Goal: Information Seeking & Learning: Learn about a topic

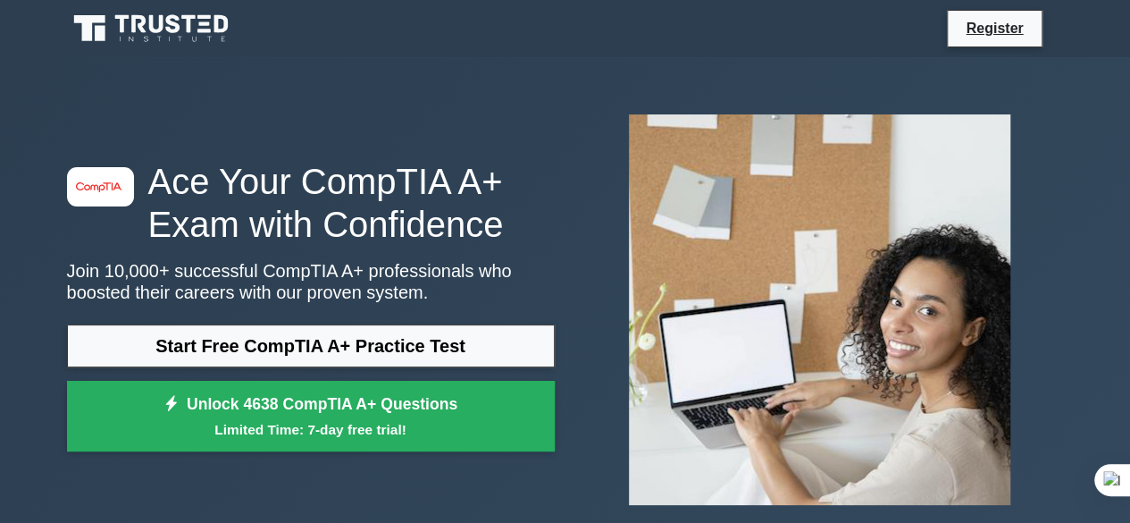
click at [322, 359] on link "Start Free CompTIA A+ Practice Test" at bounding box center [311, 345] width 488 height 43
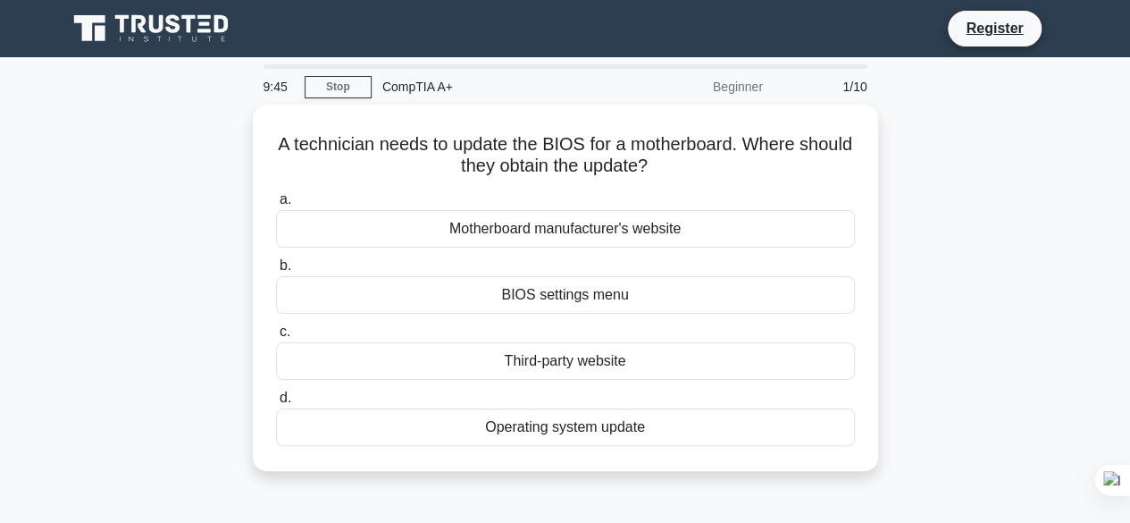
click at [999, 315] on div "A technician needs to update the BIOS for a motherboard. Where should they obta…" at bounding box center [565, 299] width 1018 height 388
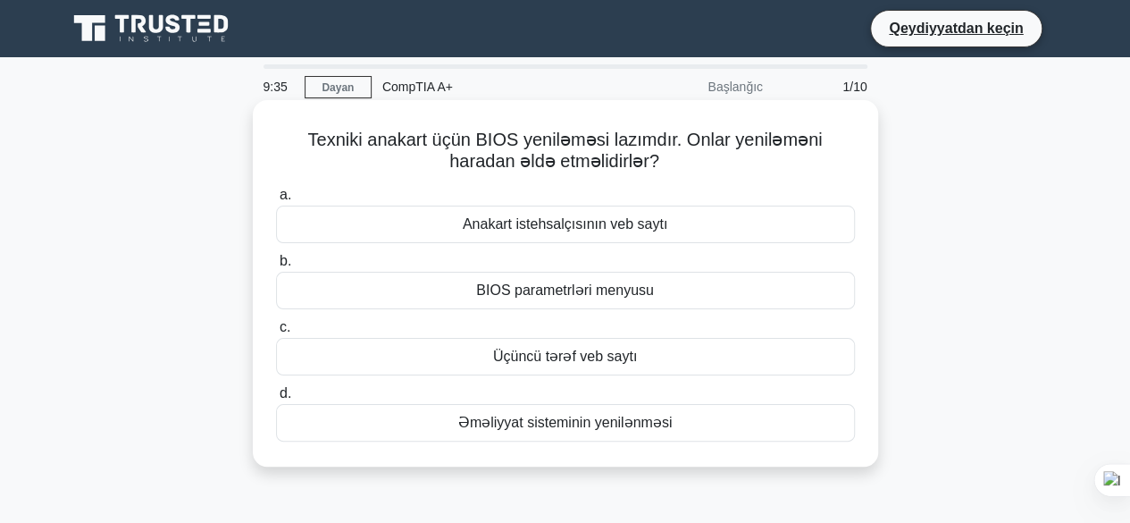
click at [632, 296] on font "BIOS parametrləri menyusu" at bounding box center [565, 289] width 178 height 15
click at [276, 267] on input "b. BIOS parametrləri menyusu" at bounding box center [276, 261] width 0 height 12
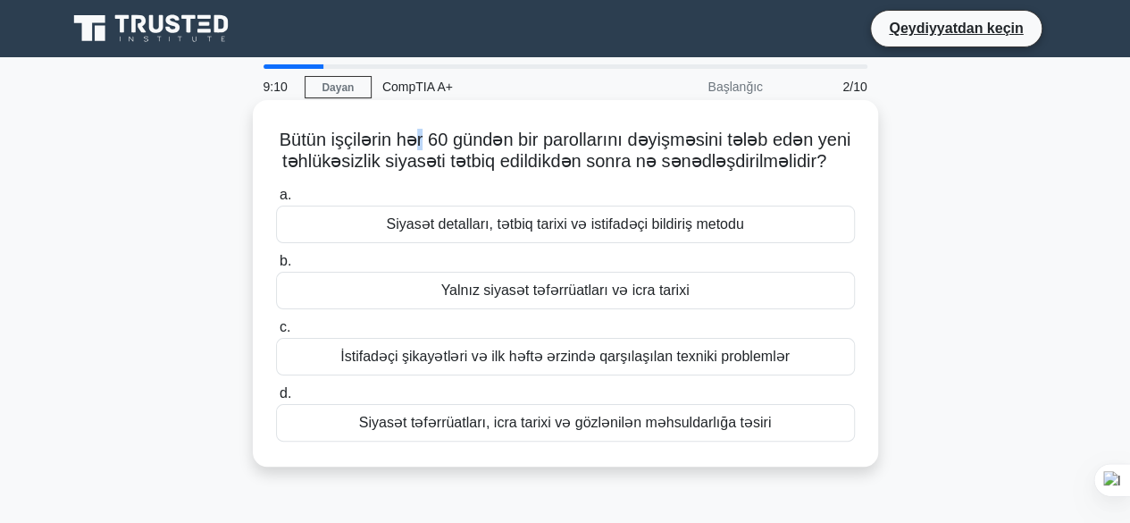
drag, startPoint x: 641, startPoint y: 215, endPoint x: 417, endPoint y: 121, distance: 243.4
click at [417, 121] on div "Bütün işçilərin hər 60 gündən bir parollarını dəyişməsini tələb edən yeni təhlü…" at bounding box center [565, 283] width 611 height 352
click at [298, 119] on div "Bütün işçilərin hər 60 gündən bir parollarını dəyişməsini tələb edən yeni təhlü…" at bounding box center [565, 283] width 611 height 352
click at [467, 226] on font "Siyasət detalları, tətbiq tarixi və istifadəçi bildiriş metodu" at bounding box center [564, 223] width 357 height 15
click at [276, 201] on input "a. Siyasət detalları, tətbiq tarixi və istifadəçi bildiriş metodu" at bounding box center [276, 195] width 0 height 12
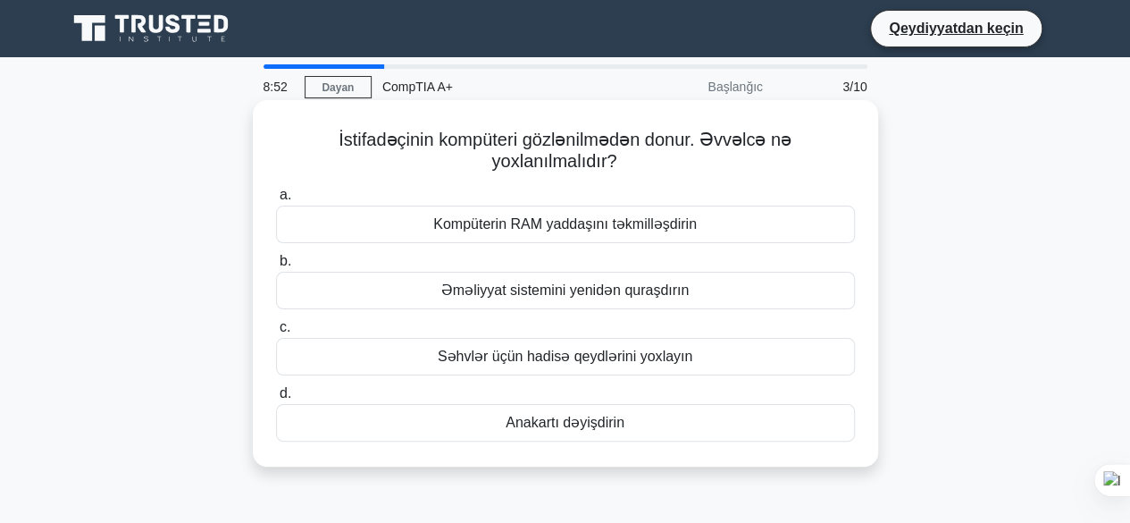
click at [538, 230] on font "Kompüterin RAM yaddaşını təkmilləşdirin" at bounding box center [565, 223] width 264 height 15
click at [276, 201] on input "a. Kompüterin RAM yaddaşını təkmilləşdirin" at bounding box center [276, 195] width 0 height 12
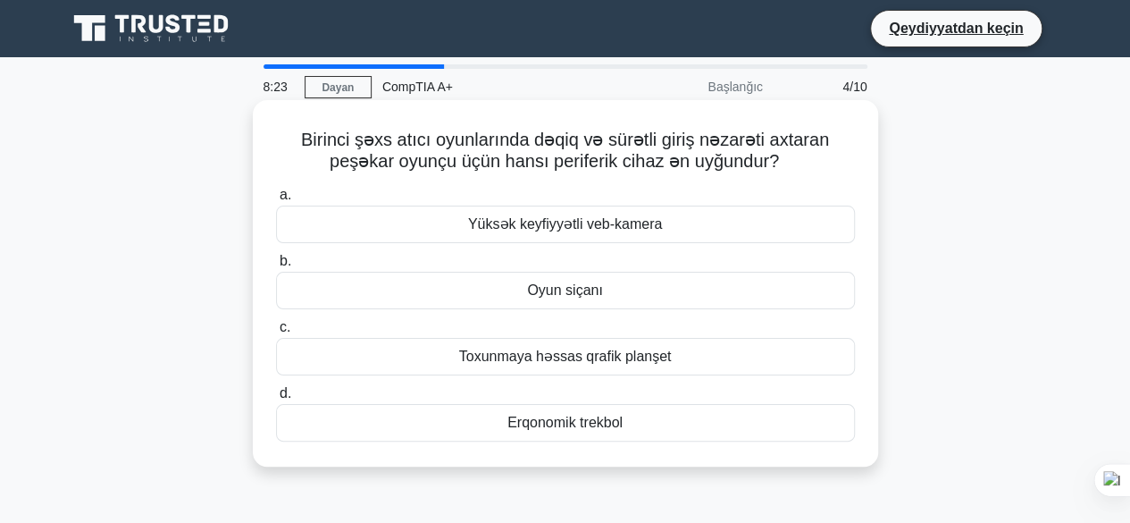
click at [612, 293] on div "Oyun siçanı" at bounding box center [565, 291] width 579 height 38
click at [276, 267] on input "b. Oyun siçanı" at bounding box center [276, 261] width 0 height 12
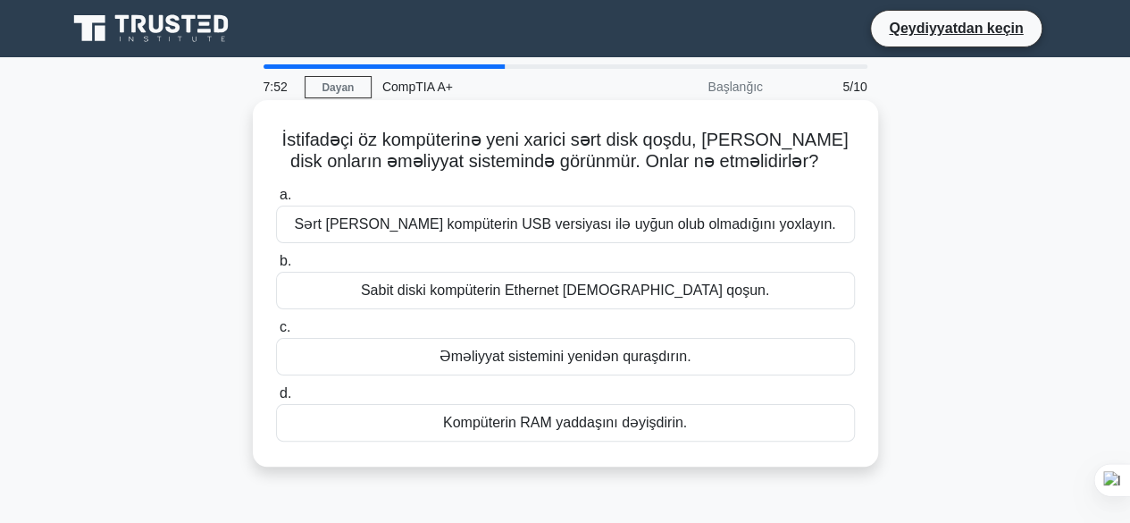
click at [453, 220] on font "Sərt diskin kompüterin USB versiyası ilə uyğun olub olmadığını yoxlayın." at bounding box center [564, 223] width 541 height 15
click at [276, 201] on input "a. Sərt diskin kompüterin USB versiyası ilə uyğun olub olmadığını yoxlayın." at bounding box center [276, 195] width 0 height 12
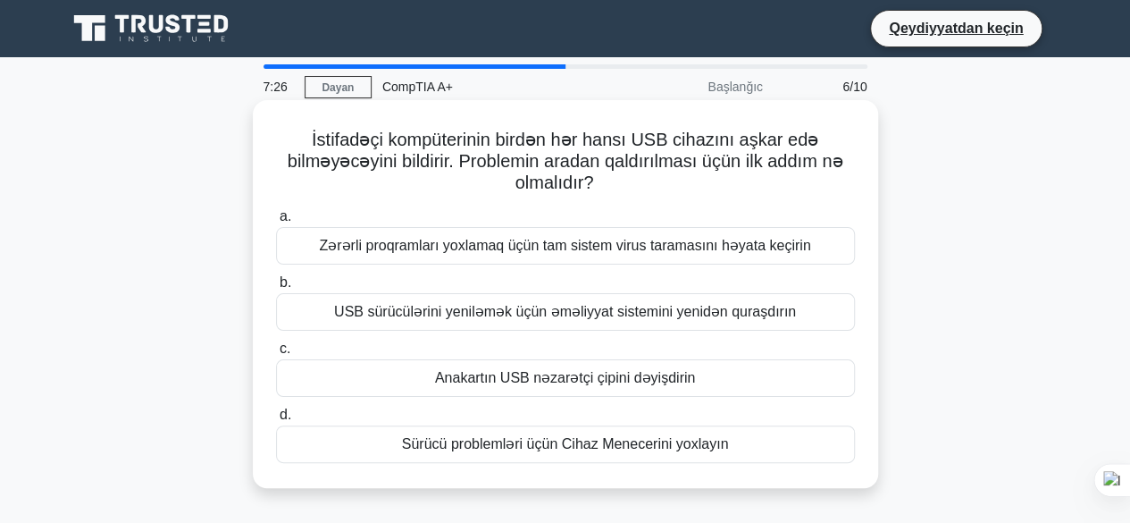
click at [447, 439] on font "Sürücü problemləri üçün Cihaz Menecerini yoxlayın" at bounding box center [565, 443] width 327 height 15
click at [276, 421] on input "d. Sürücü problemləri üçün Cihaz Menecerini yoxlayın" at bounding box center [276, 415] width 0 height 12
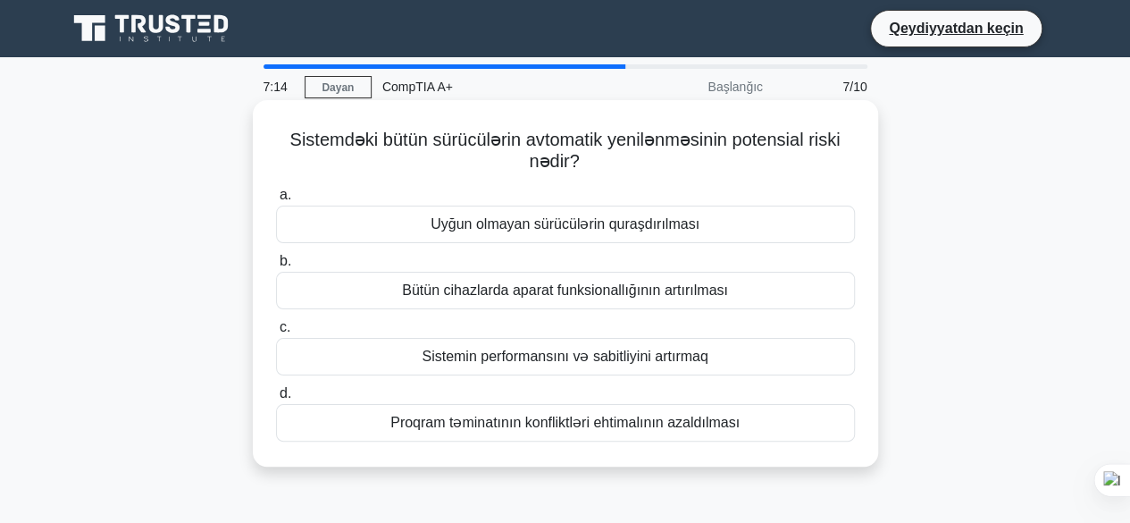
click at [632, 230] on font "Uyğun olmayan sürücülərin quraşdırılması" at bounding box center [565, 223] width 269 height 15
click at [276, 201] on input "a. Uyğun olmayan sürücülərin quraşdırılması" at bounding box center [276, 195] width 0 height 12
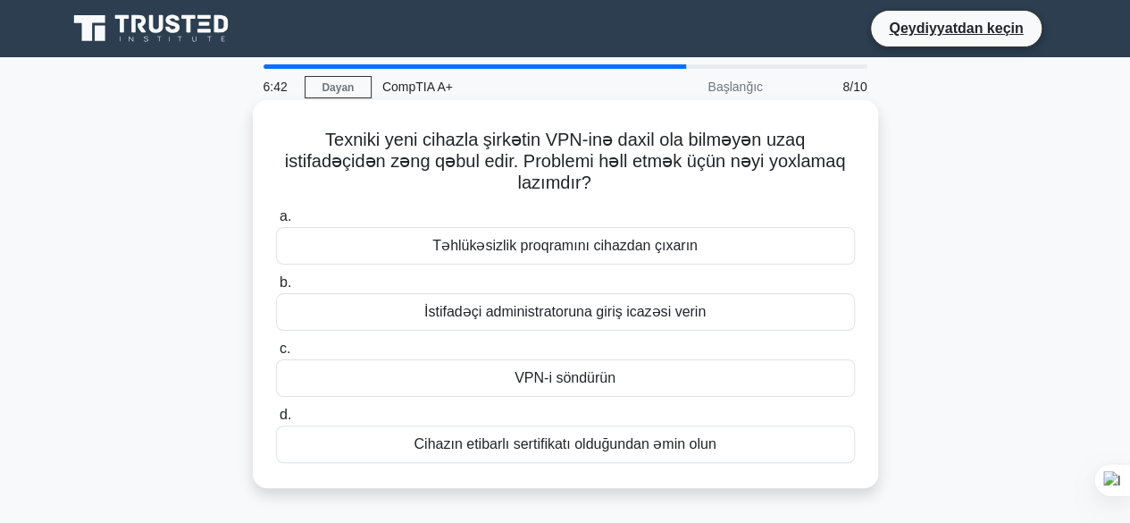
click at [440, 443] on font "Cihazın etibarlı sertifikatı olduğundan əmin olun" at bounding box center [565, 443] width 302 height 15
click at [276, 421] on input "d. Cihazın etibarlı sertifikatı olduğundan əmin olun" at bounding box center [276, 415] width 0 height 12
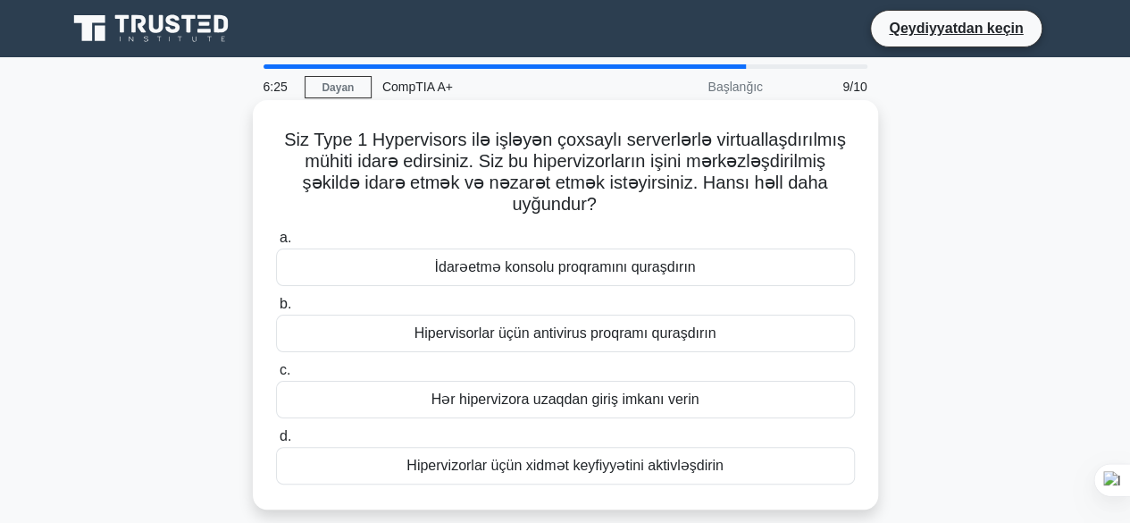
click at [545, 398] on font "Hər hipervizora uzaqdan giriş imkanı verin" at bounding box center [565, 398] width 268 height 15
click at [276, 376] on input "c. Hər hipervizora uzaqdan giriş imkanı verin" at bounding box center [276, 370] width 0 height 12
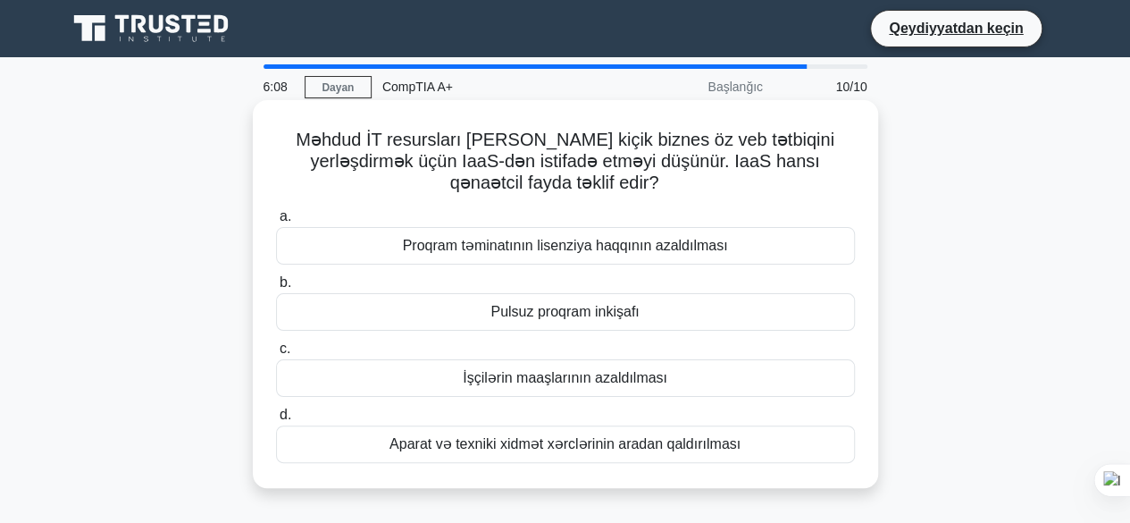
click at [528, 313] on font "Pulsuz proqram inkişafı" at bounding box center [564, 311] width 148 height 15
click at [276, 289] on input "b. Pulsuz proqram inkişafı" at bounding box center [276, 283] width 0 height 12
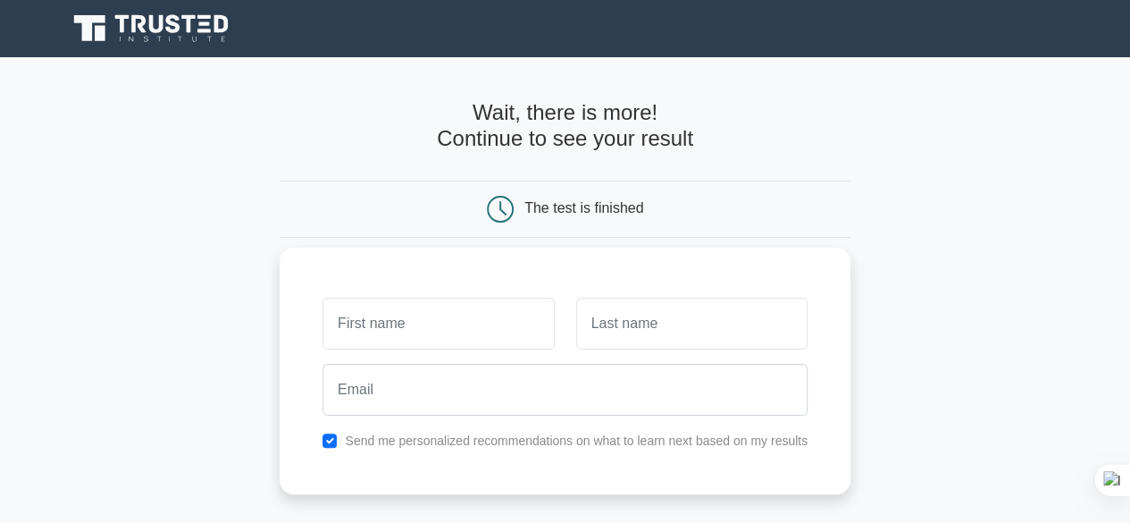
click at [531, 307] on input "text" at bounding box center [437, 323] width 231 height 52
type input "Ismayil"
click at [597, 339] on input "text" at bounding box center [691, 323] width 231 height 52
type input "Ibrahimli"
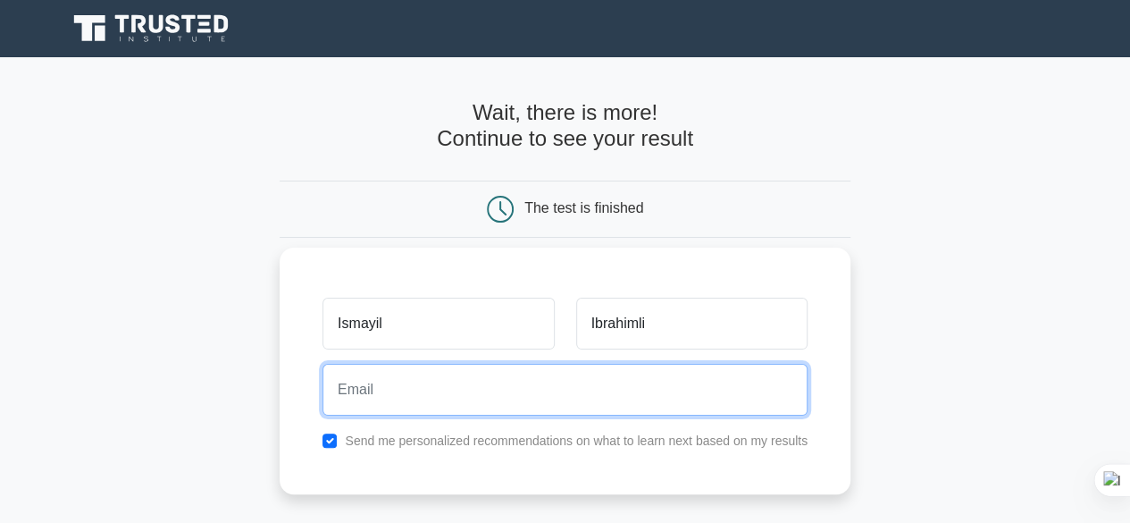
click at [652, 410] on input "email" at bounding box center [564, 390] width 485 height 52
type input "vibrahimova19@gmail.com"
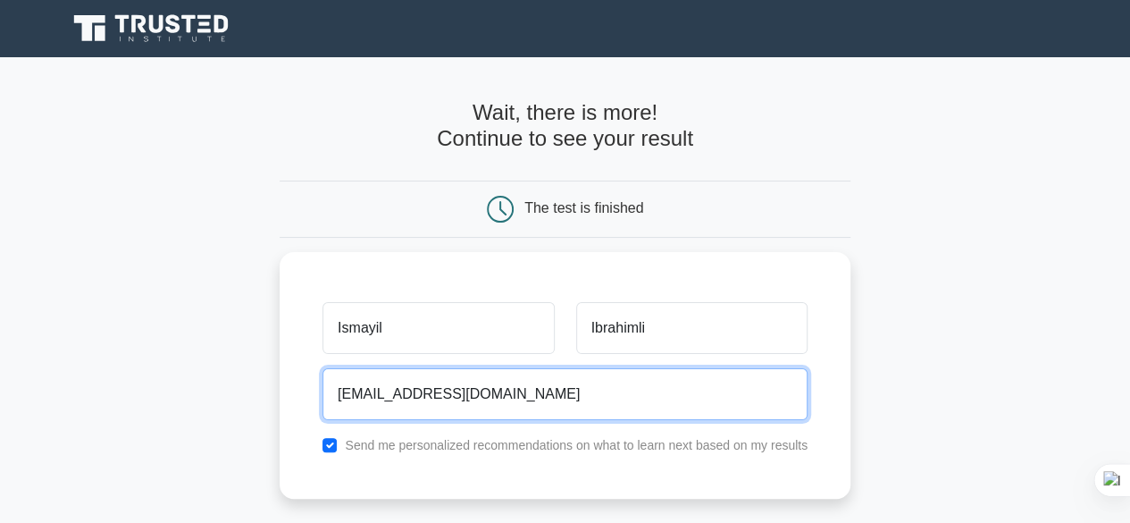
scroll to position [232, 0]
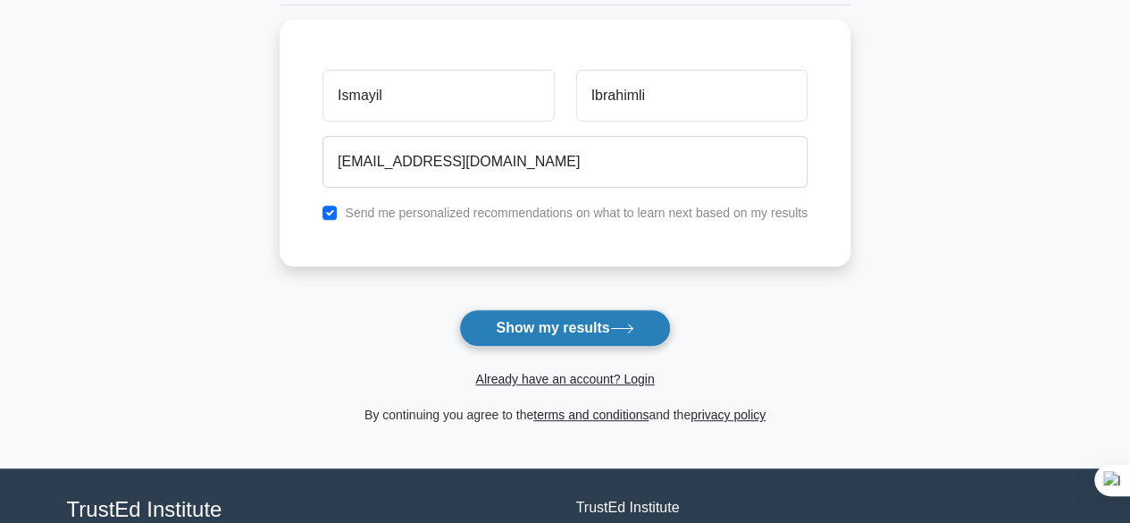
click at [584, 325] on button "Show my results" at bounding box center [564, 328] width 211 height 38
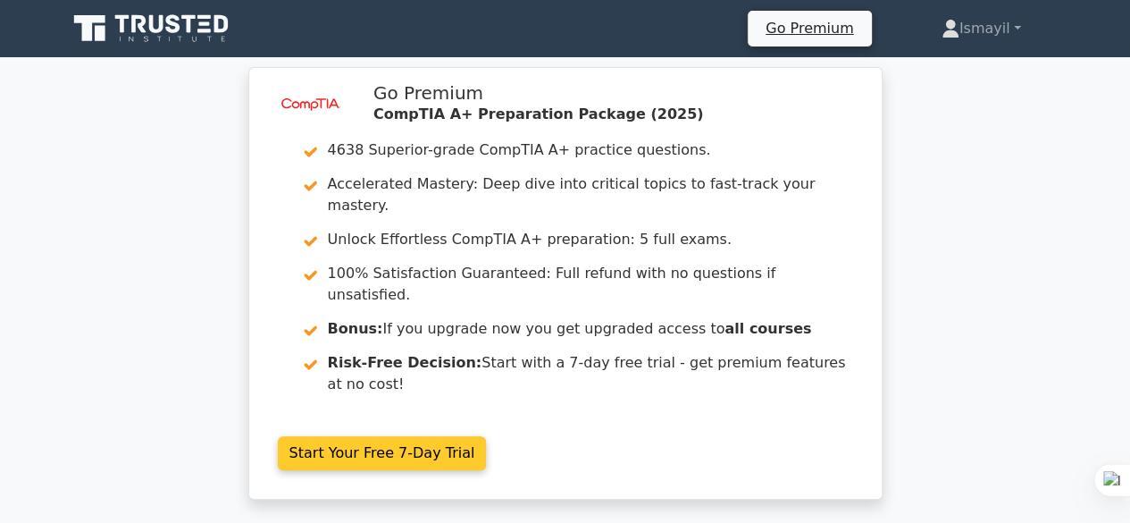
click at [441, 436] on link "Start Your Free 7-Day Trial" at bounding box center [382, 453] width 209 height 34
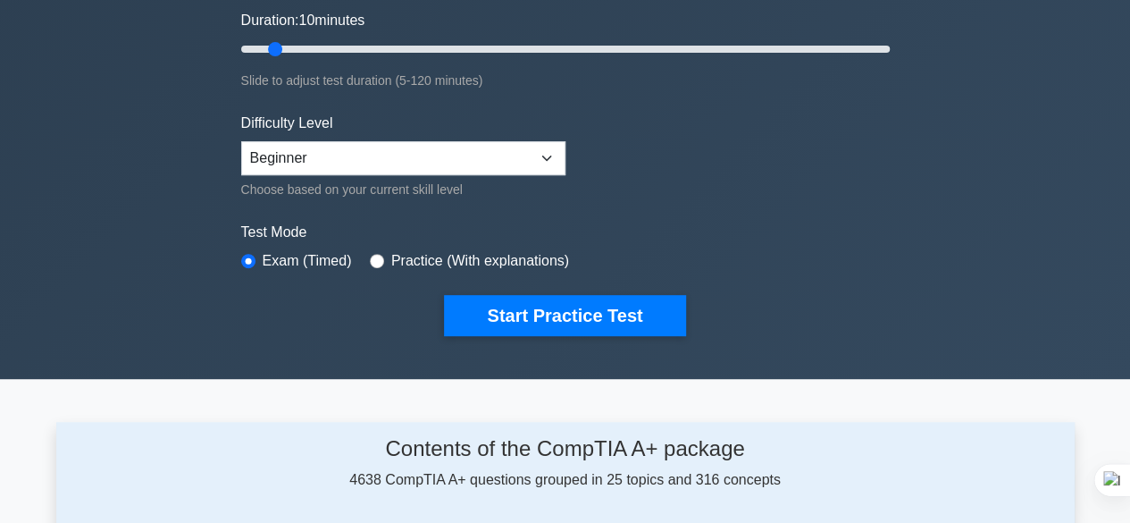
scroll to position [302, 0]
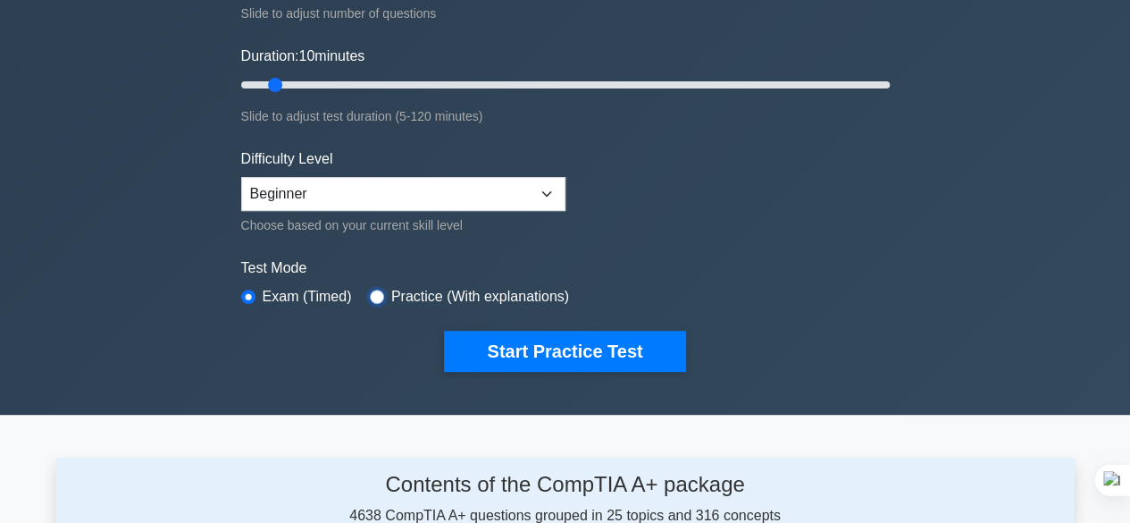
click at [372, 299] on input "radio" at bounding box center [377, 296] width 14 height 14
radio input "true"
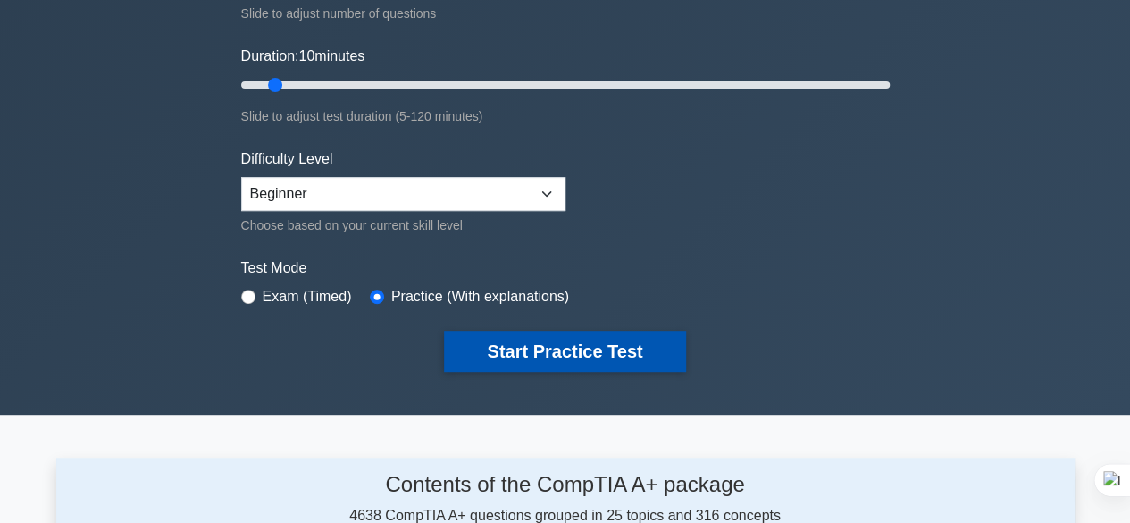
click at [484, 338] on button "Start Practice Test" at bounding box center [564, 351] width 241 height 41
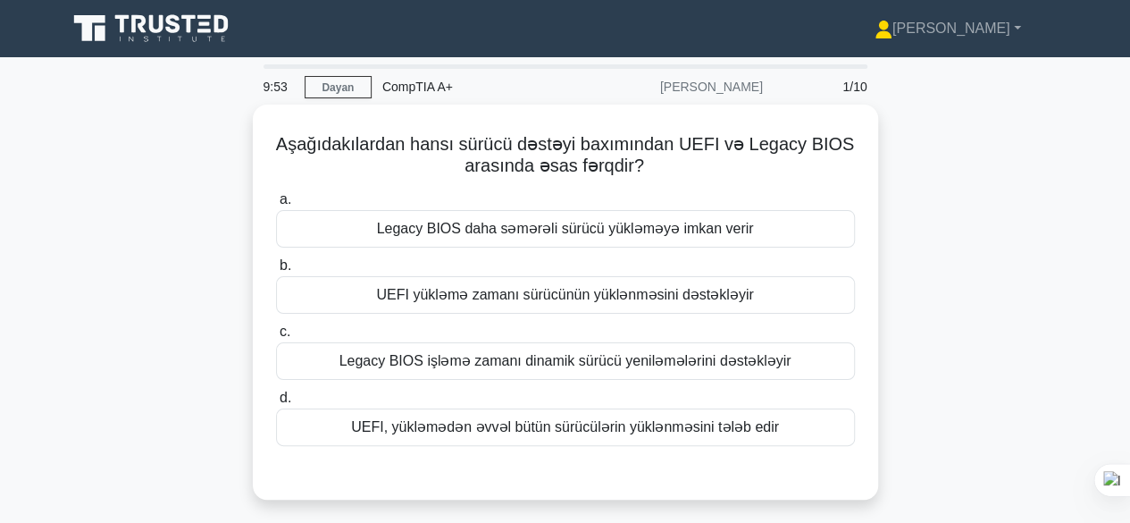
click at [916, 226] on div "Aşağıdakılardan hansı sürücü dəstəyi baxımından UEFI və Legacy BIOS arasında əs…" at bounding box center [565, 313] width 1018 height 416
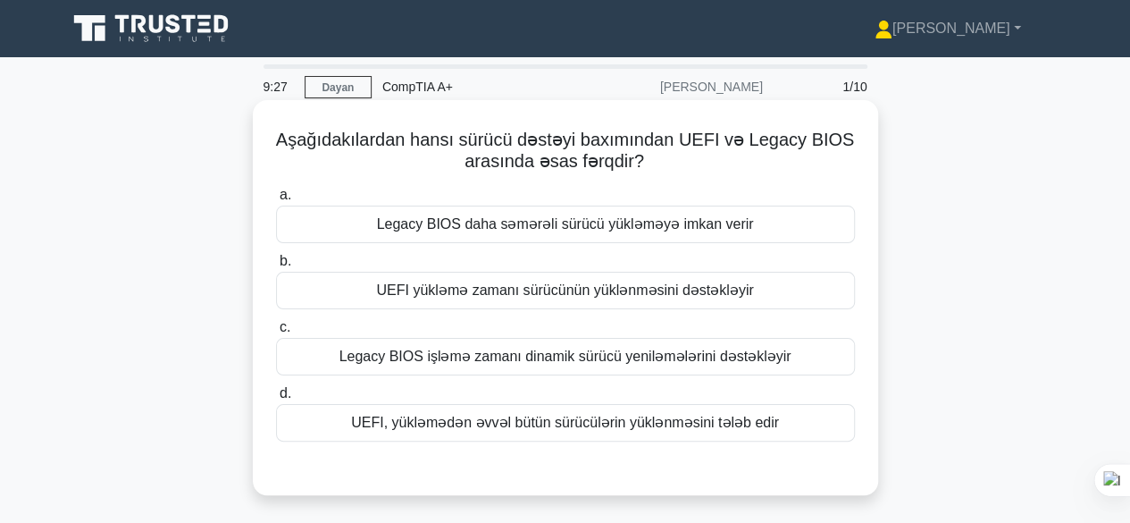
click at [647, 424] on font "UEFI, yükləmədən əvvəl bütün sürücülərin yüklənməsini tələb edir" at bounding box center [565, 421] width 428 height 15
click at [276, 399] on input "d. UEFI, yükləmədən əvvəl bütün sürücülərin yüklənməsini tələb edir" at bounding box center [276, 394] width 0 height 12
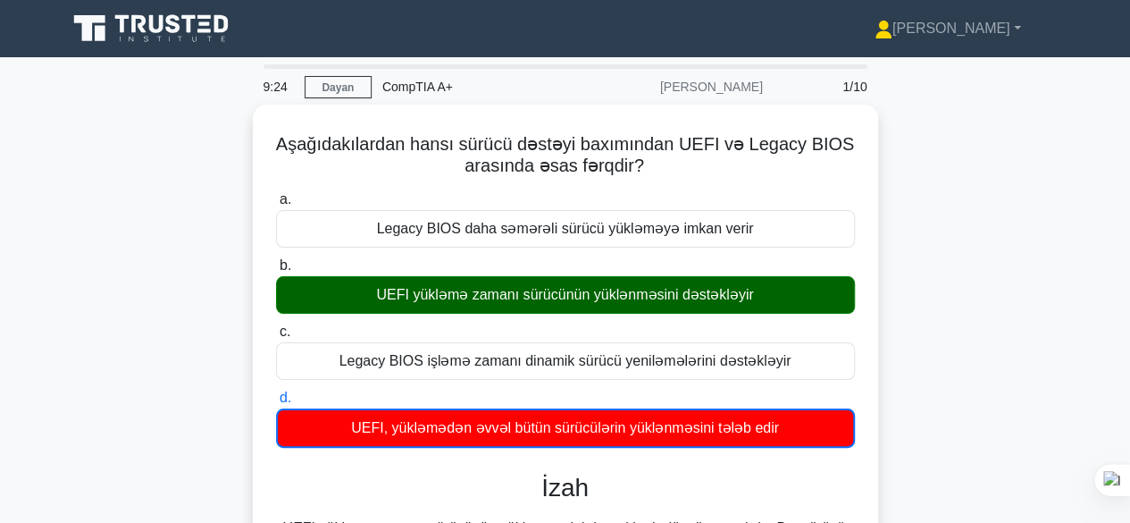
drag, startPoint x: 1129, startPoint y: 38, endPoint x: 1134, endPoint y: 96, distance: 58.2
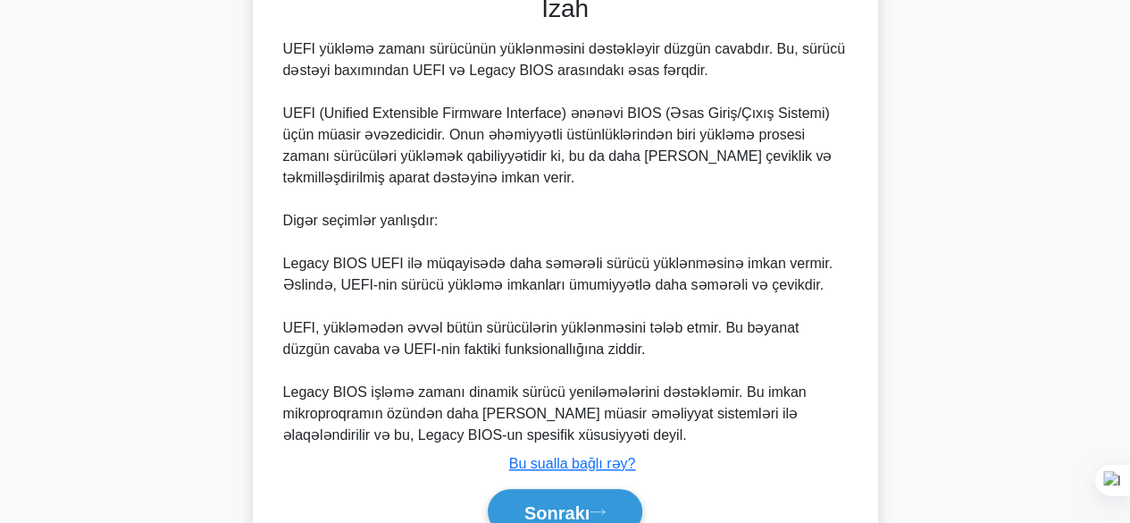
scroll to position [546, 0]
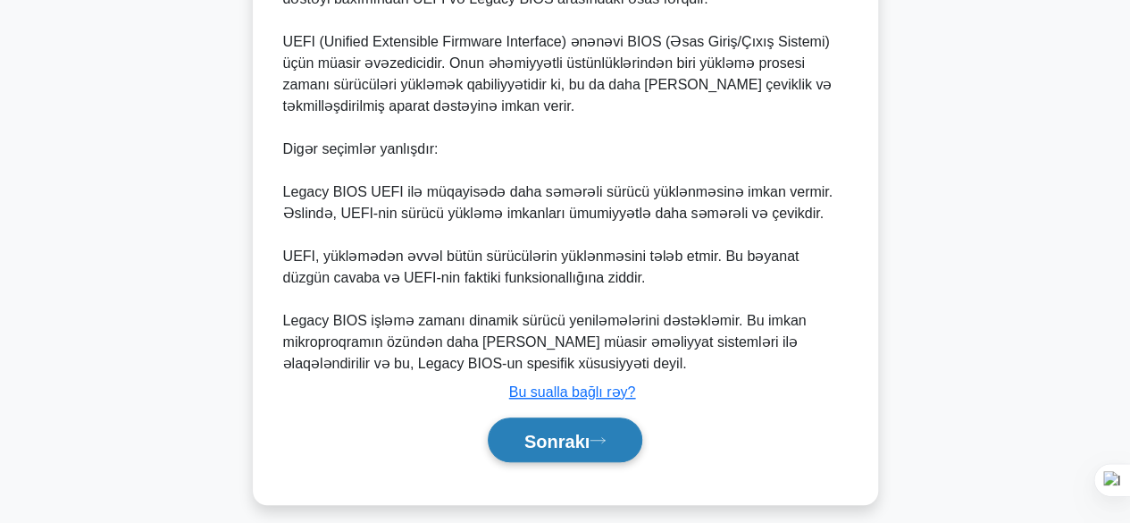
click at [575, 442] on font "Sonrakı" at bounding box center [556, 441] width 65 height 20
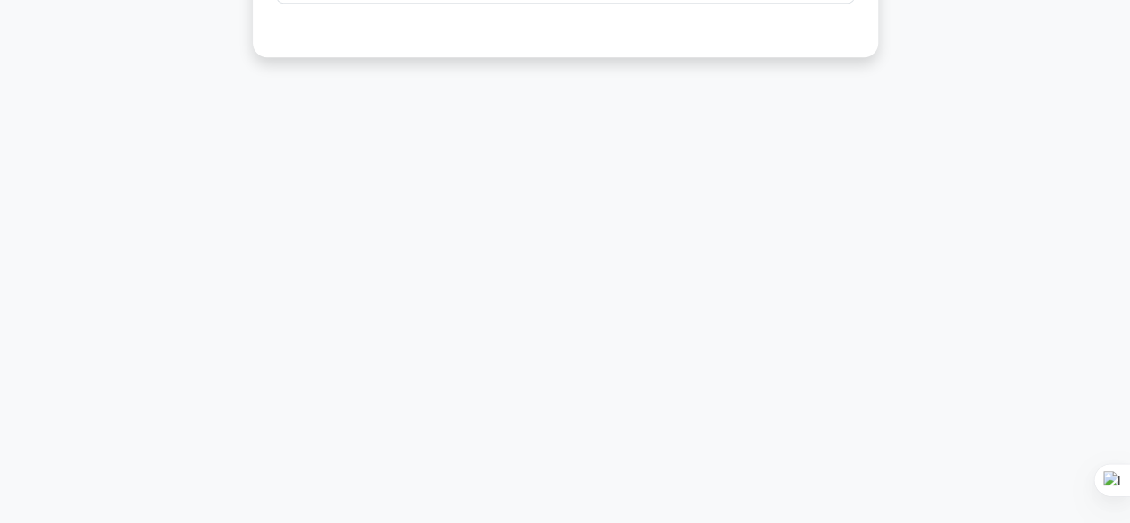
scroll to position [442, 0]
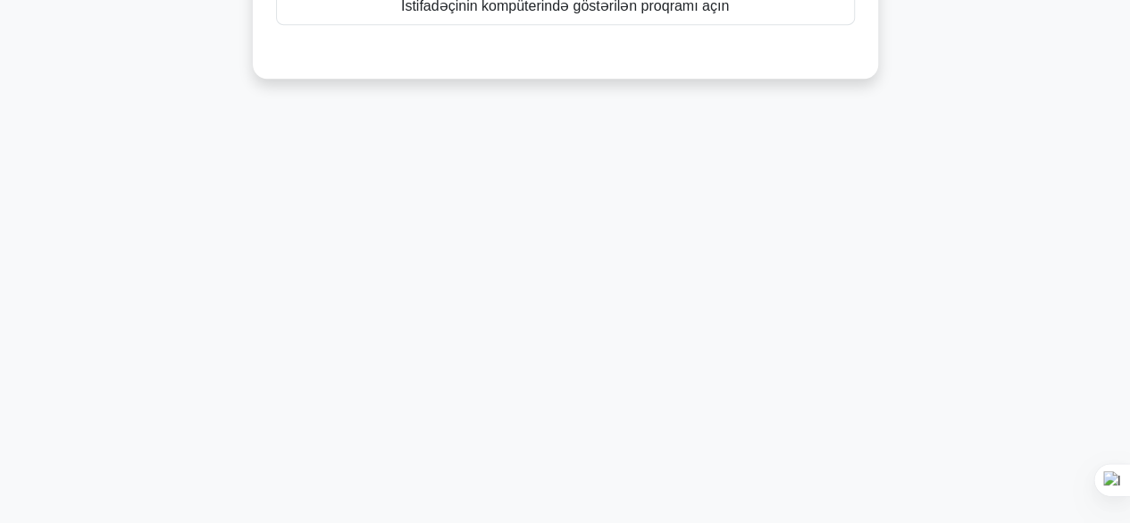
drag, startPoint x: 1125, startPoint y: 317, endPoint x: 1142, endPoint y: 317, distance: 17.9
click at [1129, 317] on html "[PERSON_NAME] Profil Parametrlər Profil" at bounding box center [565, 40] width 1130 height 965
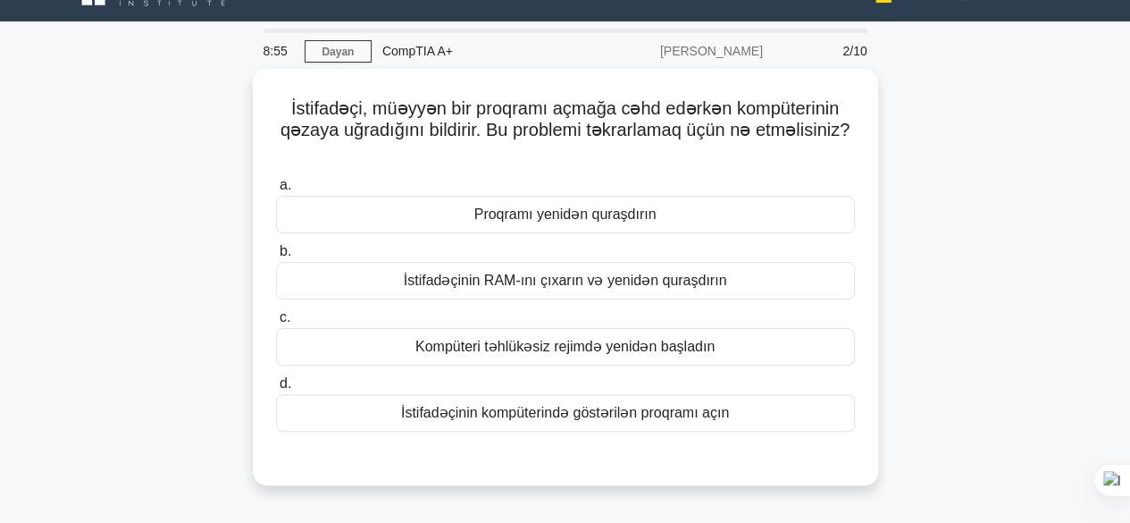
scroll to position [34, 0]
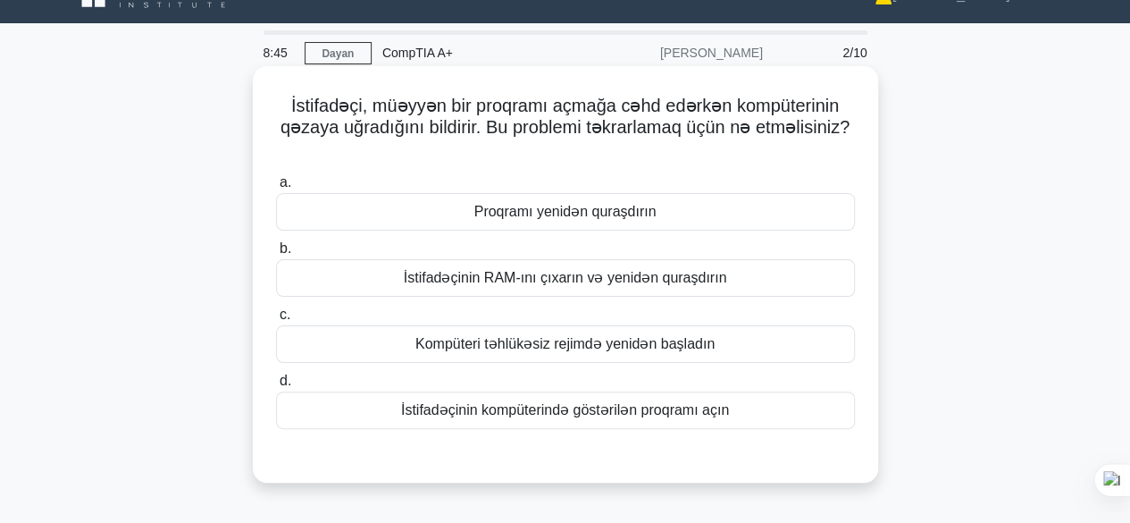
click at [720, 346] on div "Kompüteri təhlükəsiz rejimdə yenidən başladın" at bounding box center [565, 344] width 579 height 38
click at [276, 321] on input "c. Kompüteri təhlükəsiz rejimdə yenidən başladın" at bounding box center [276, 315] width 0 height 12
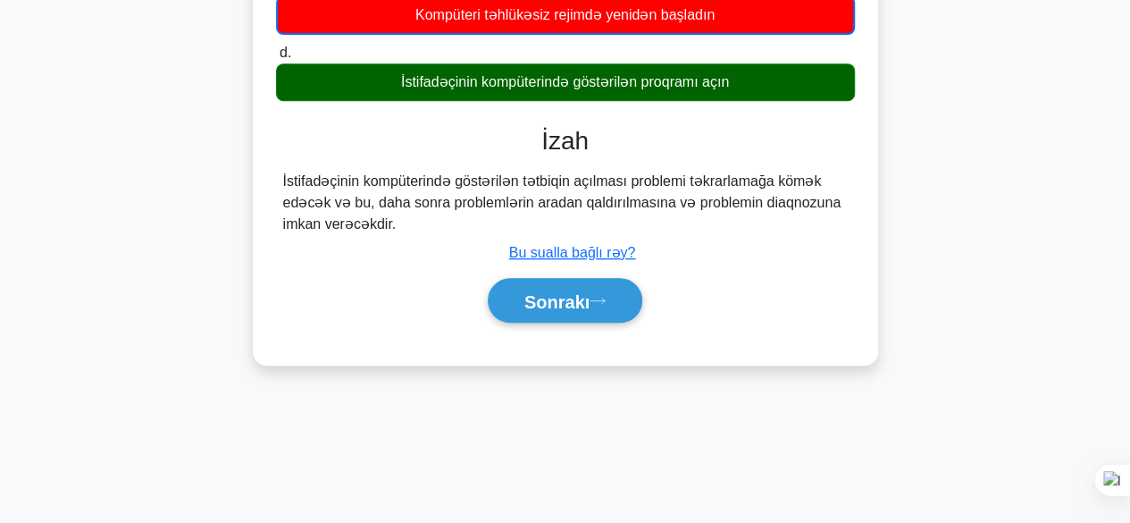
scroll to position [384, 0]
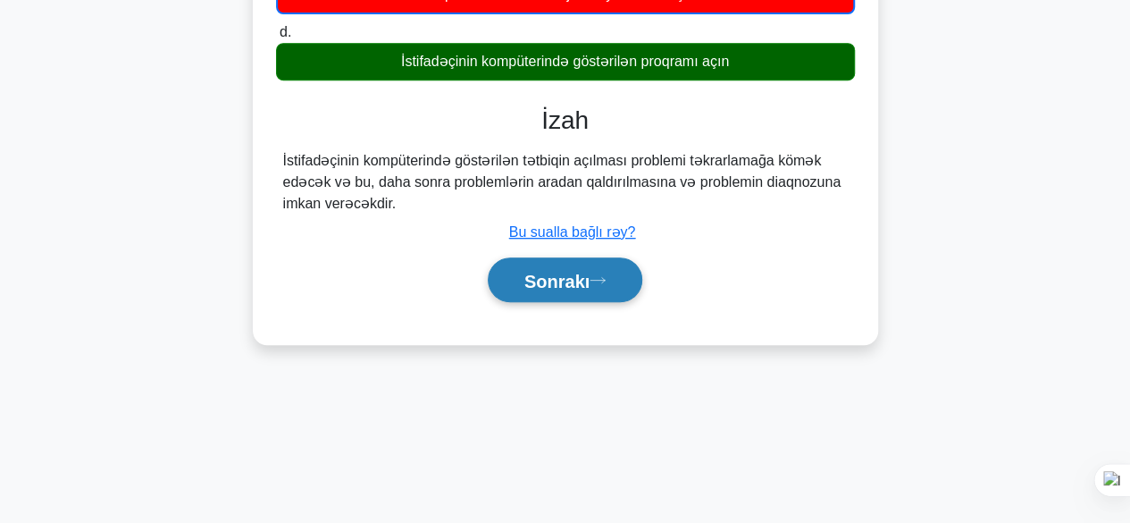
click at [613, 269] on button "Sonrakı" at bounding box center [565, 280] width 155 height 46
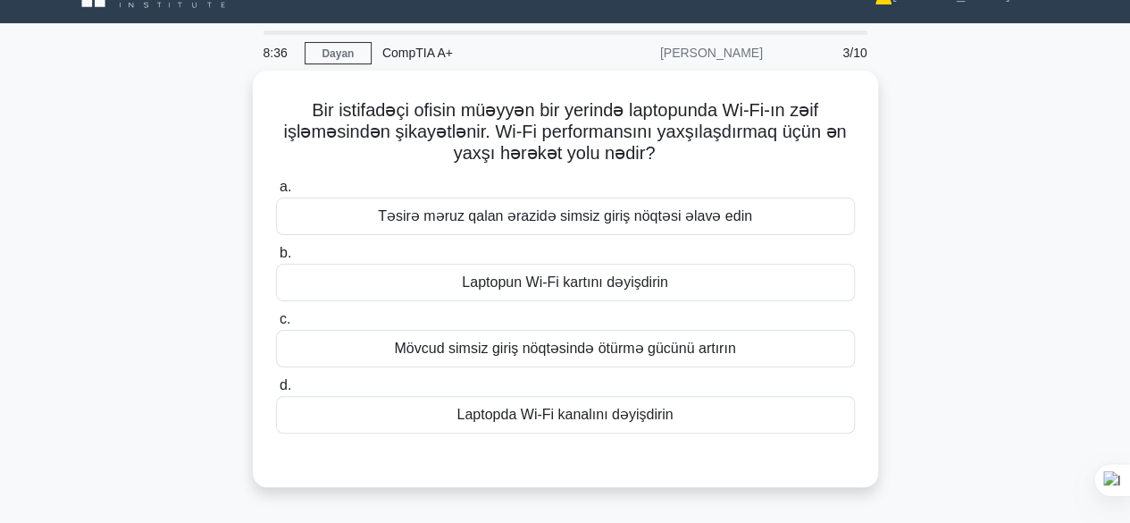
scroll to position [0, 0]
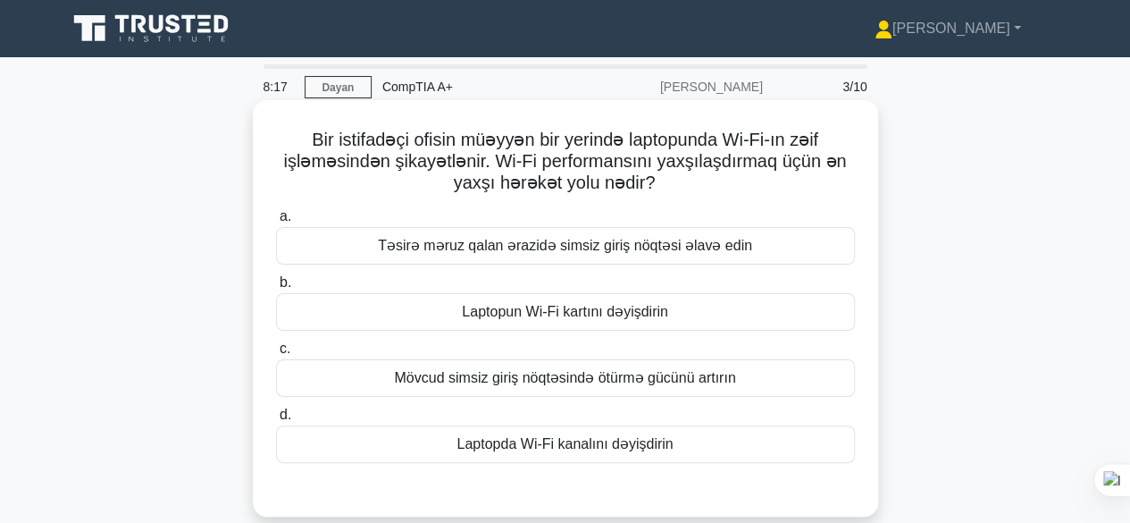
click at [622, 385] on font "Mövcud simsiz giriş nöqtəsində ötürmə gücünü artırın" at bounding box center [564, 377] width 341 height 15
click at [276, 355] on input "c. Mövcud simsiz giriş nöqtəsində ötürmə gücünü artırın" at bounding box center [276, 349] width 0 height 12
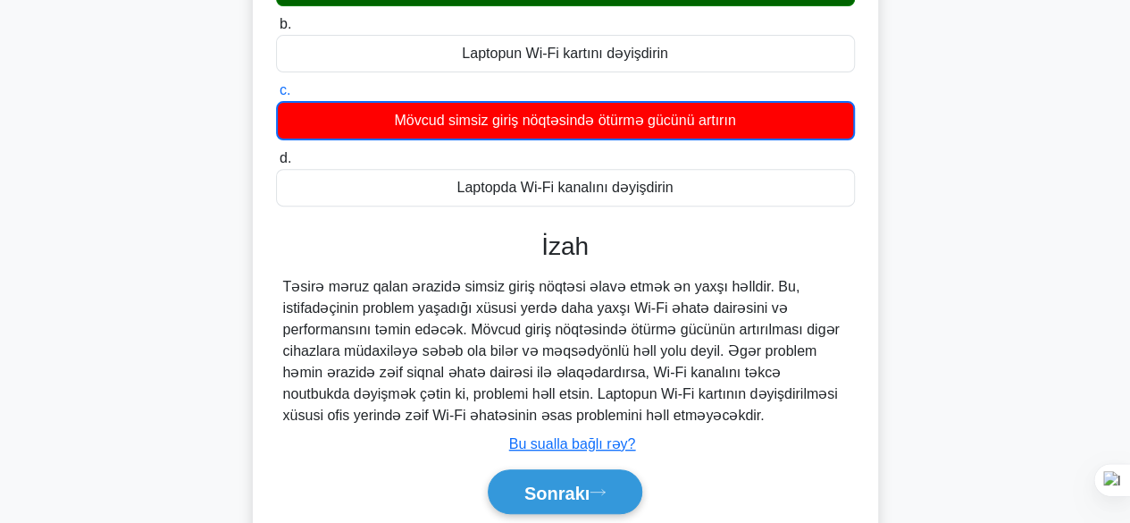
scroll to position [264, 0]
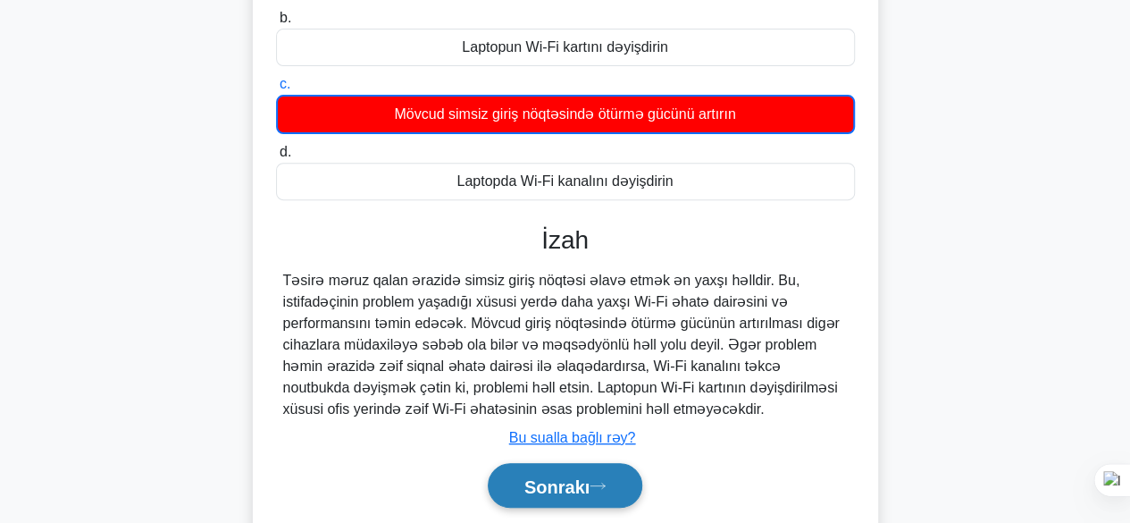
click at [581, 501] on button "Sonrakı" at bounding box center [565, 486] width 155 height 46
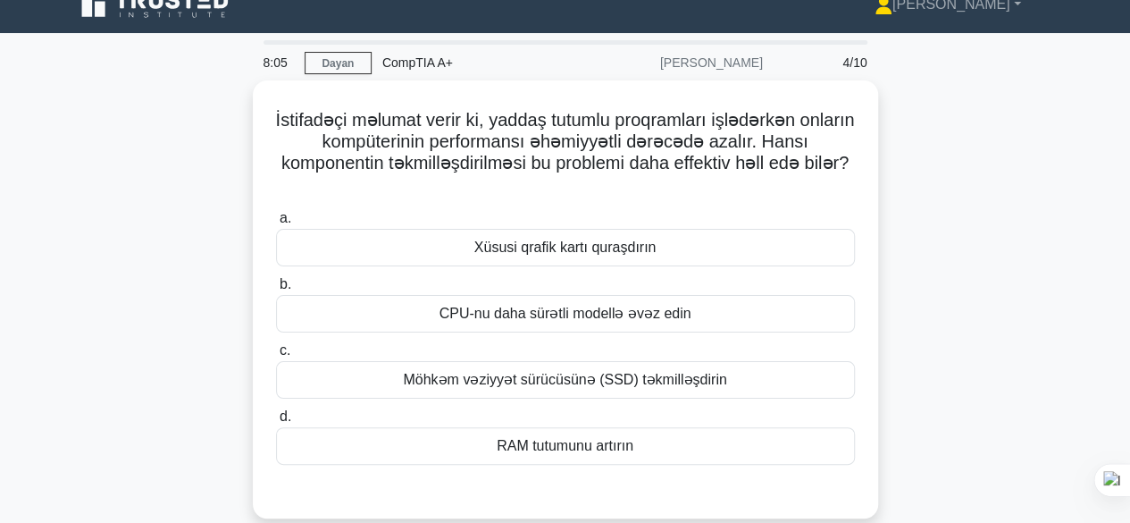
scroll to position [15, 0]
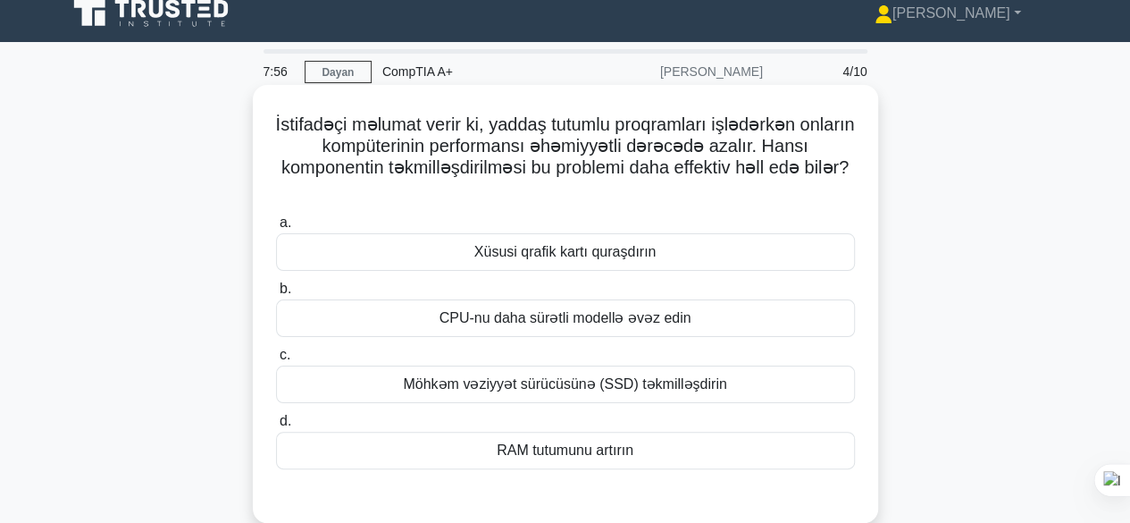
click at [656, 260] on div "Xüsusi qrafik kartı quraşdırın" at bounding box center [565, 252] width 579 height 38
click at [276, 229] on input "a. Xüsusi qrafik kartı quraşdırın" at bounding box center [276, 223] width 0 height 12
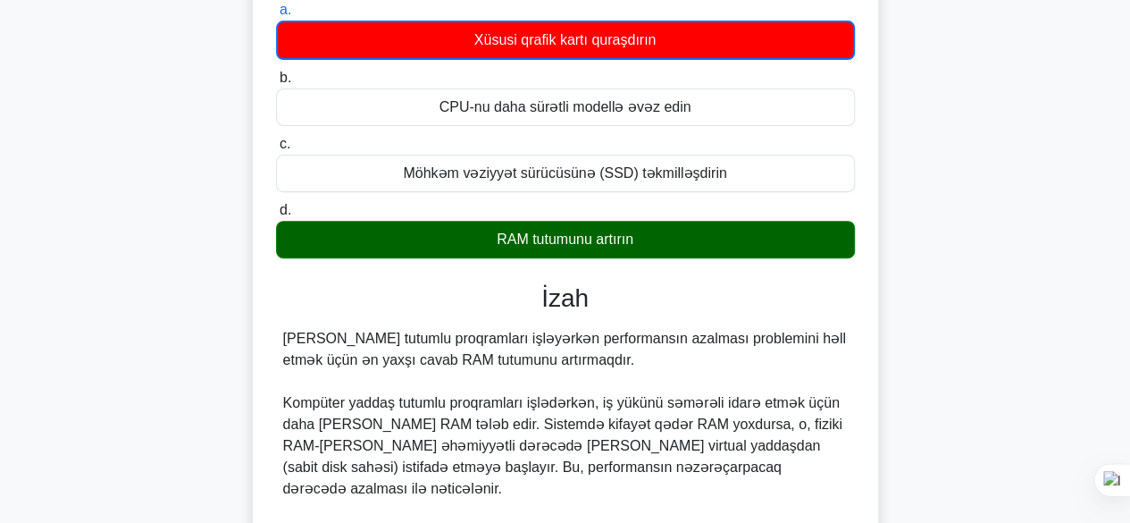
scroll to position [0, 0]
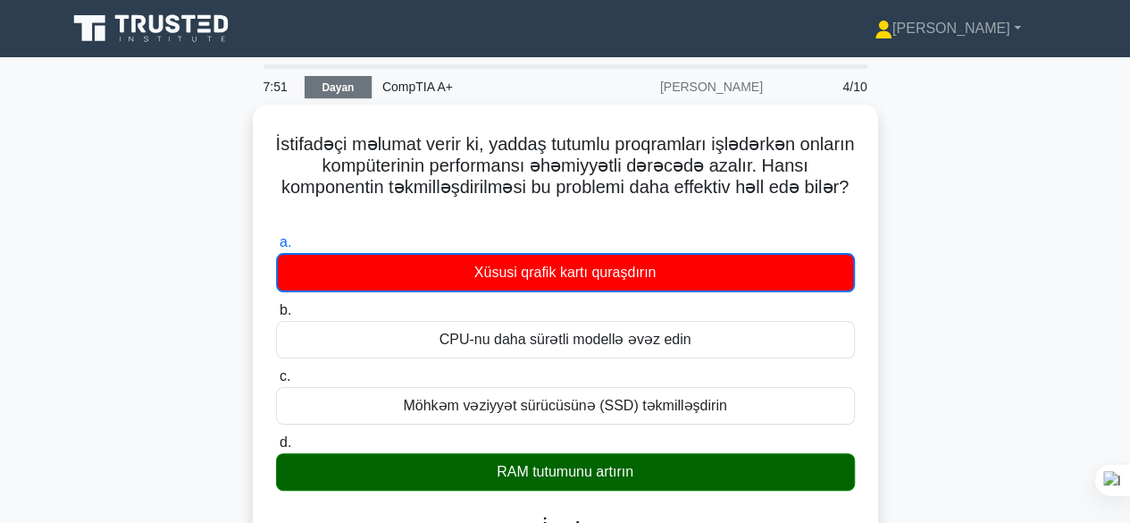
click at [322, 87] on font "Dayan" at bounding box center [338, 87] width 32 height 13
